Goal: Browse casually

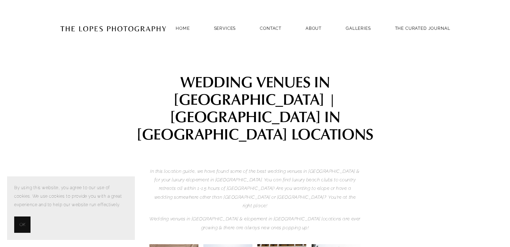
click at [25, 227] on span "OK" at bounding box center [23, 225] width 6 height 9
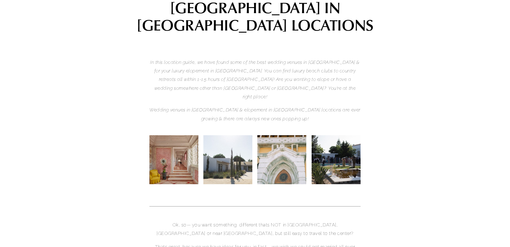
scroll to position [115, 0]
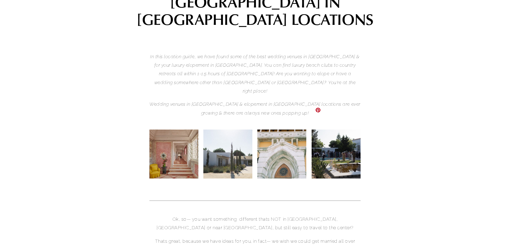
click at [342, 143] on img at bounding box center [335, 154] width 73 height 49
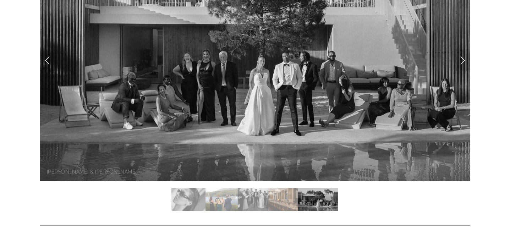
scroll to position [123, 0]
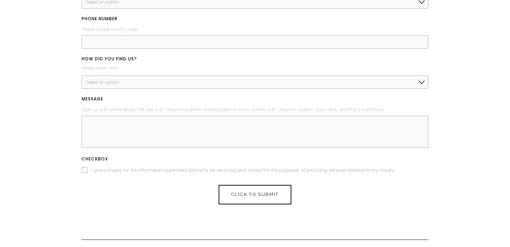
scroll to position [2600, 0]
